Goal: Task Accomplishment & Management: Manage account settings

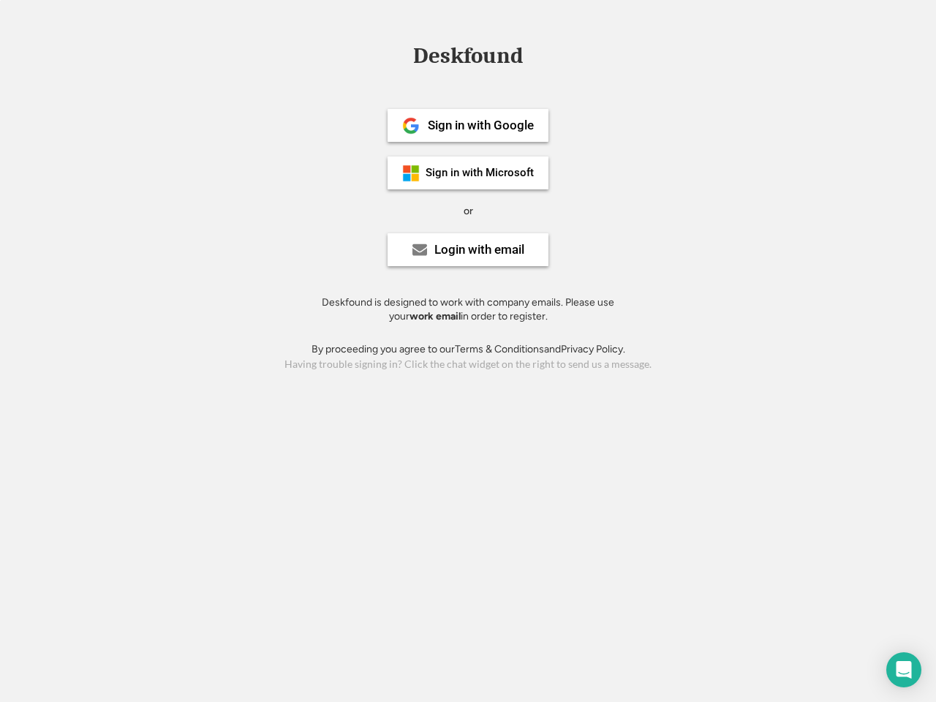
click at [468, 209] on div "or" at bounding box center [469, 211] width 10 height 15
click at [468, 58] on div "Deskfound" at bounding box center [468, 56] width 124 height 23
click at [400, 55] on div "Deskfound" at bounding box center [468, 59] width 936 height 28
click at [468, 58] on div "Deskfound" at bounding box center [468, 56] width 124 height 23
click at [468, 211] on div "or" at bounding box center [469, 211] width 10 height 15
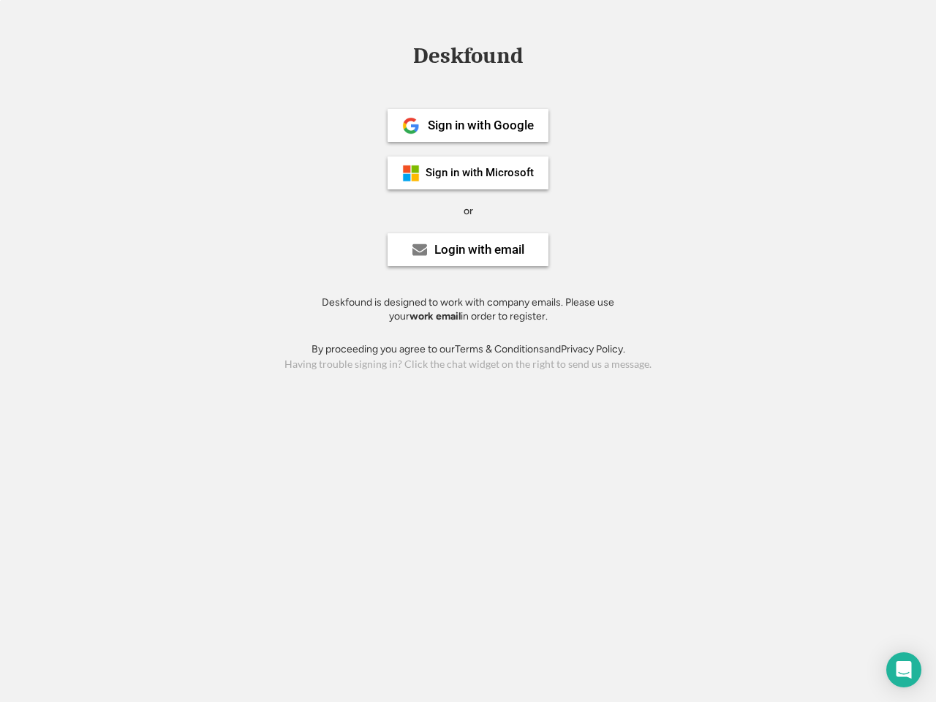
click at [468, 125] on div "Sign in with Google" at bounding box center [481, 125] width 106 height 12
click at [480, 125] on div "Sign in with Google" at bounding box center [481, 125] width 106 height 12
click at [411, 126] on img at bounding box center [411, 126] width 18 height 18
click at [468, 173] on div "Sign in with Microsoft" at bounding box center [480, 172] width 108 height 11
click at [480, 173] on div "Sign in with Microsoft" at bounding box center [480, 172] width 108 height 11
